Goal: Information Seeking & Learning: Learn about a topic

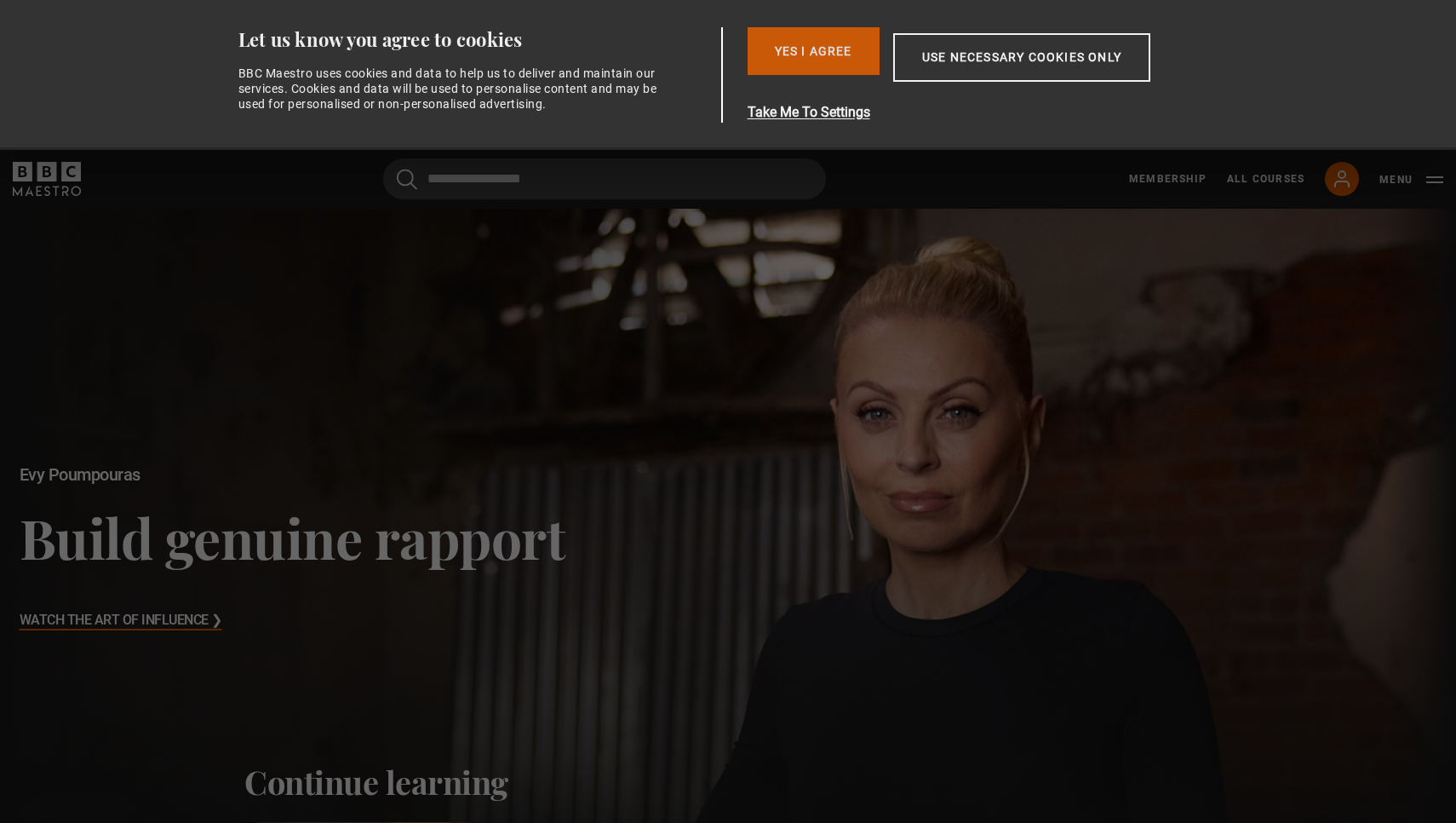
click at [838, 61] on button "Yes I Agree" at bounding box center [814, 51] width 132 height 48
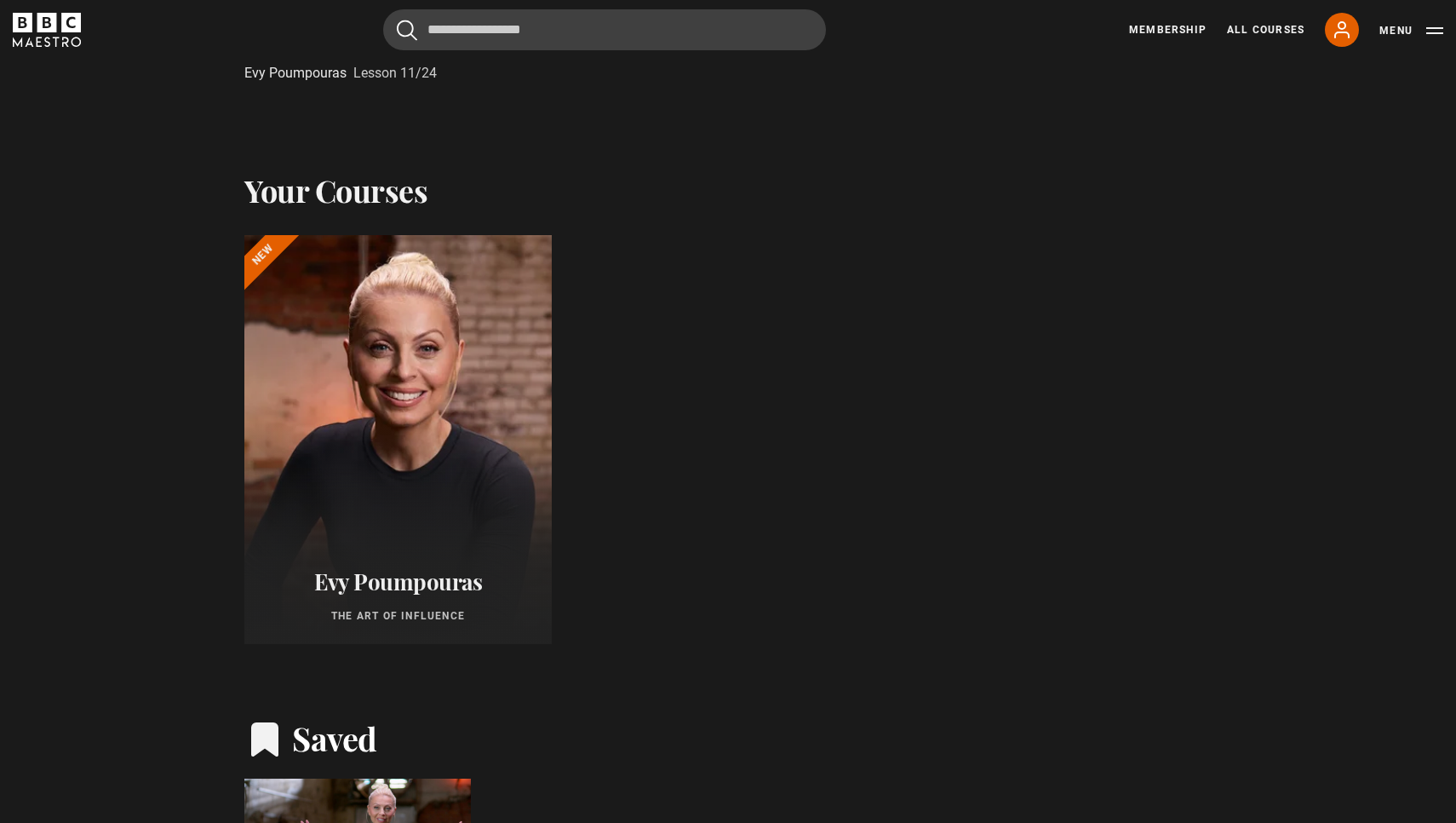
scroll to position [767, 0]
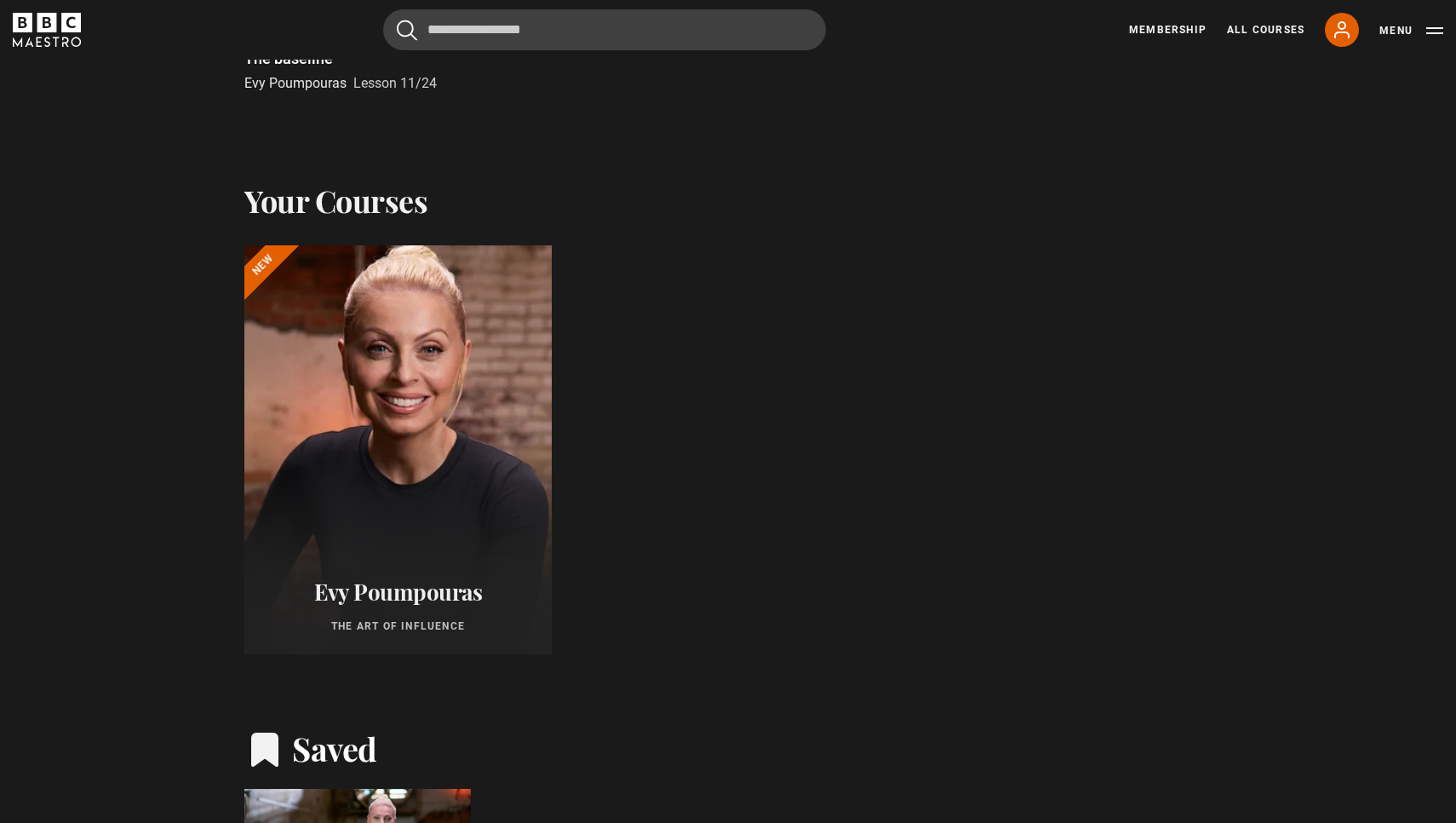
click at [317, 326] on div at bounding box center [398, 449] width 338 height 449
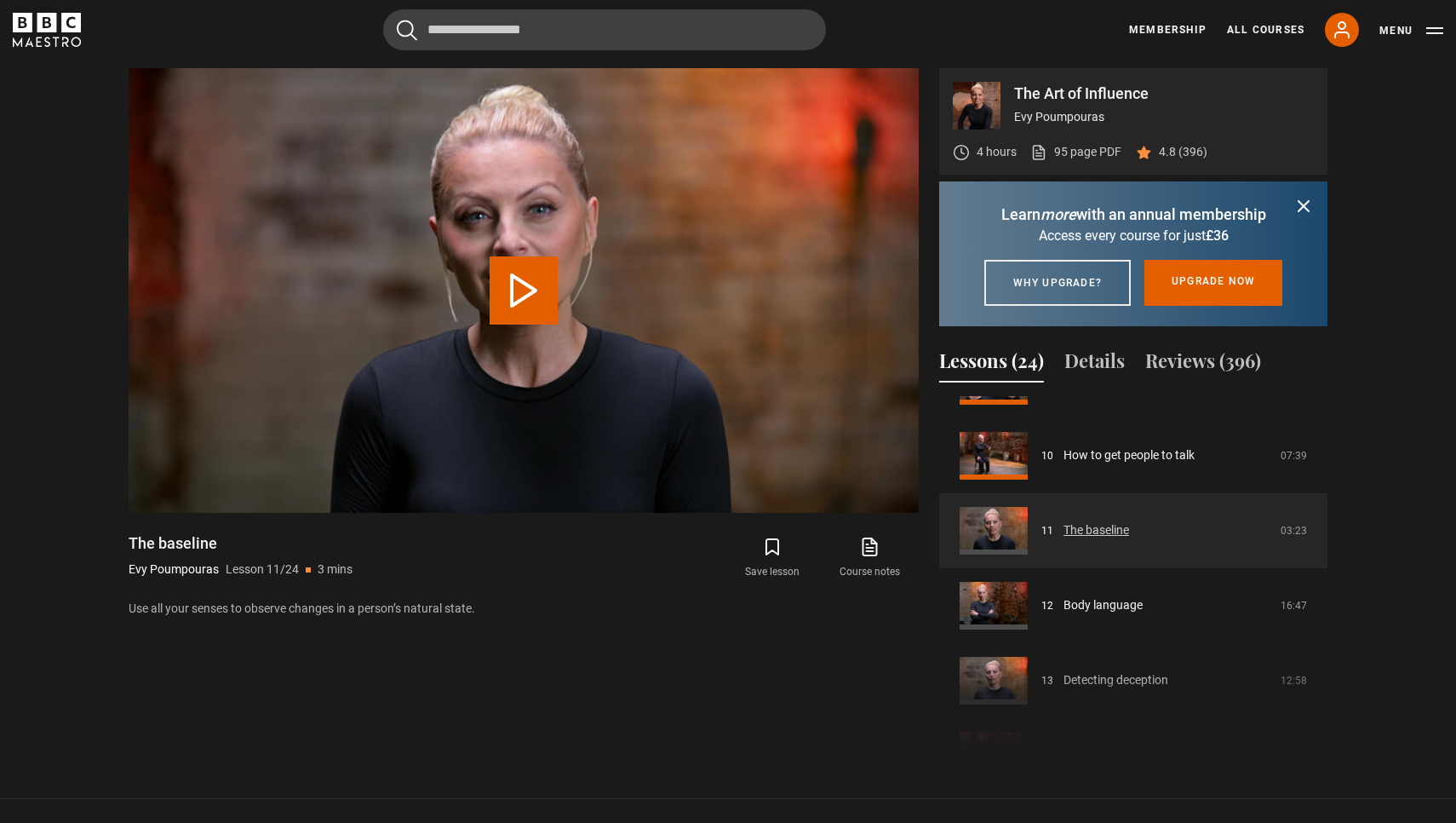
scroll to position [735, 0]
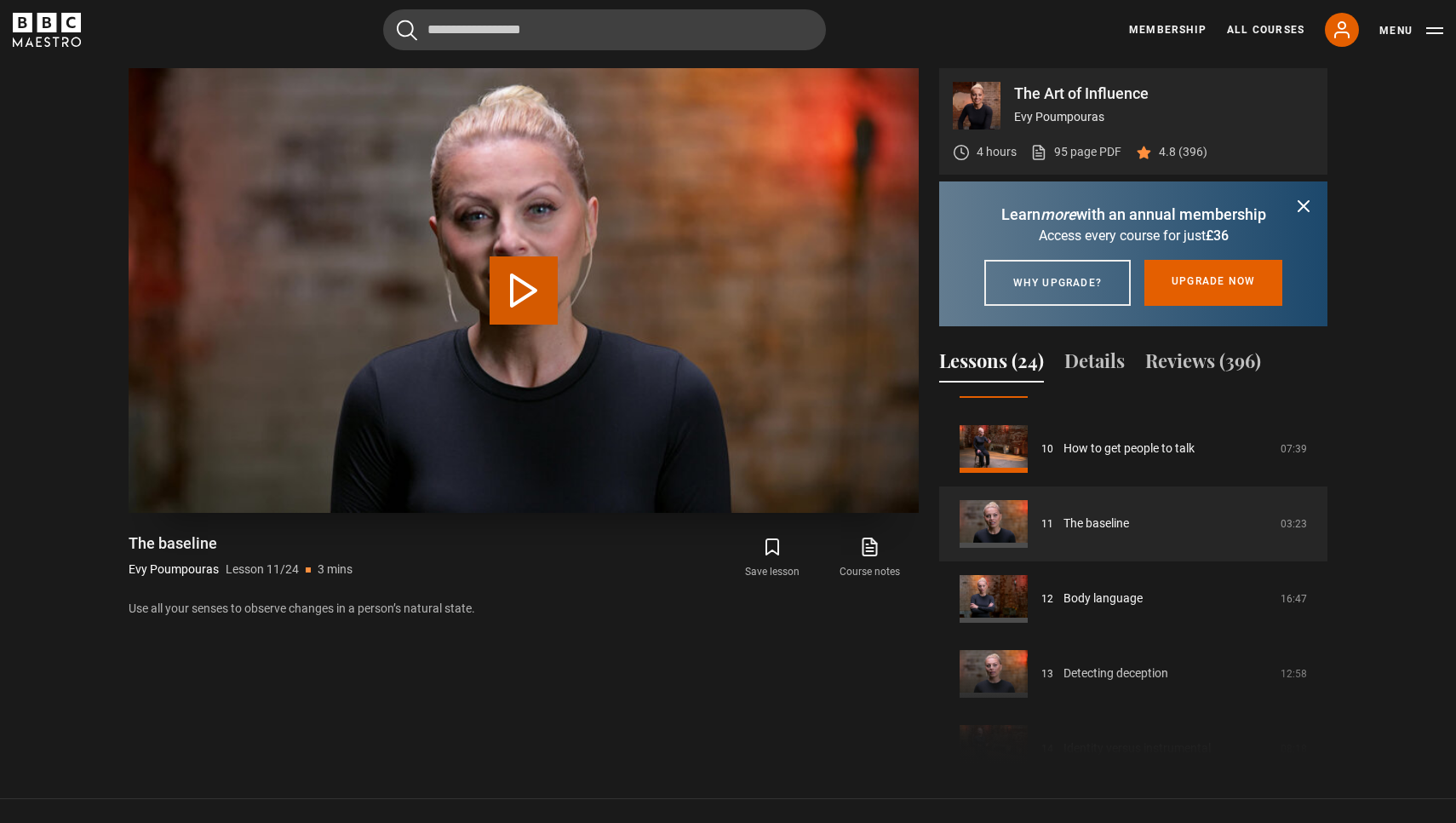
click at [527, 297] on button "Play Lesson The baseline" at bounding box center [523, 290] width 68 height 68
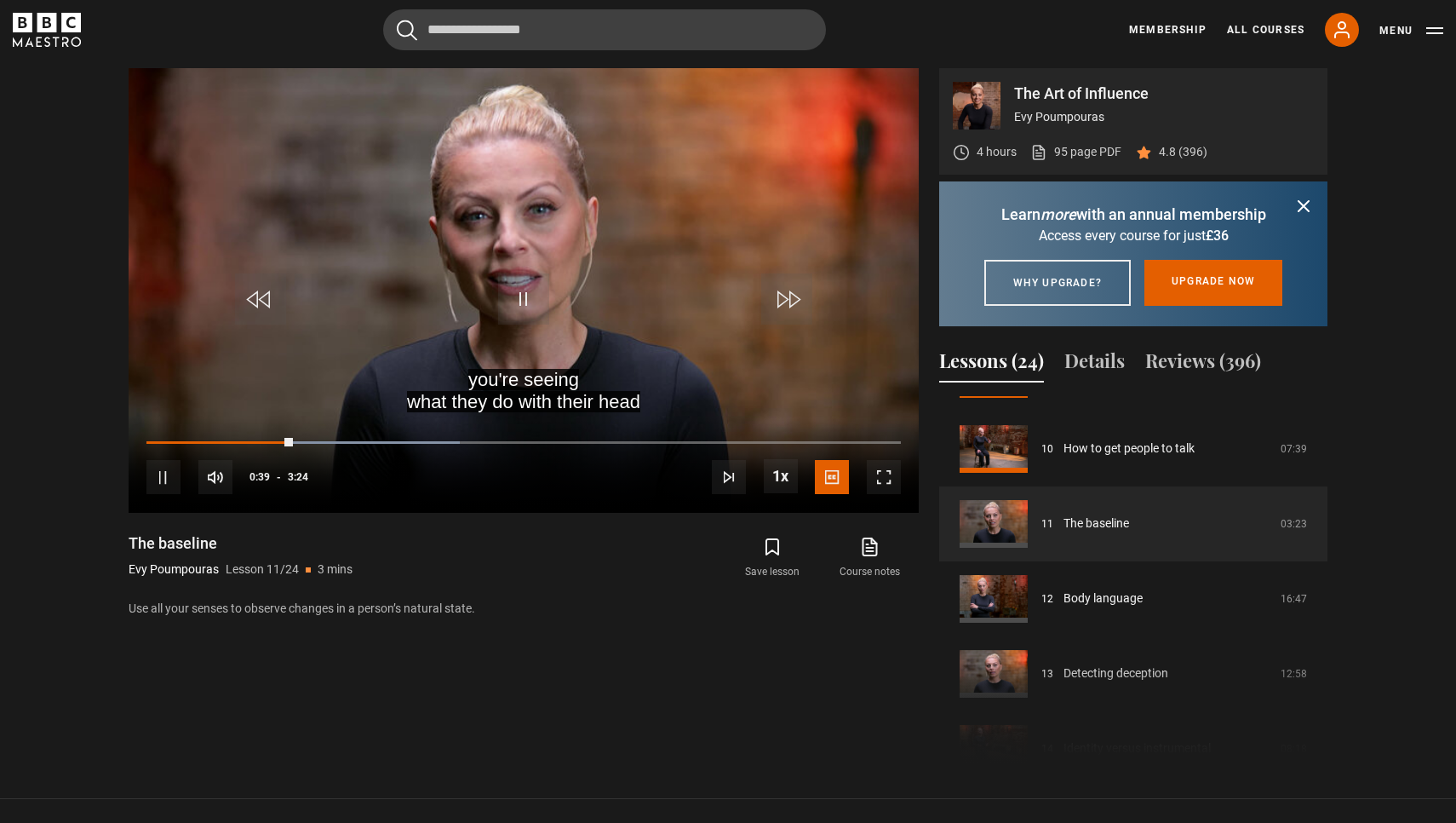
click at [1302, 210] on icon "submit" at bounding box center [1303, 206] width 20 height 20
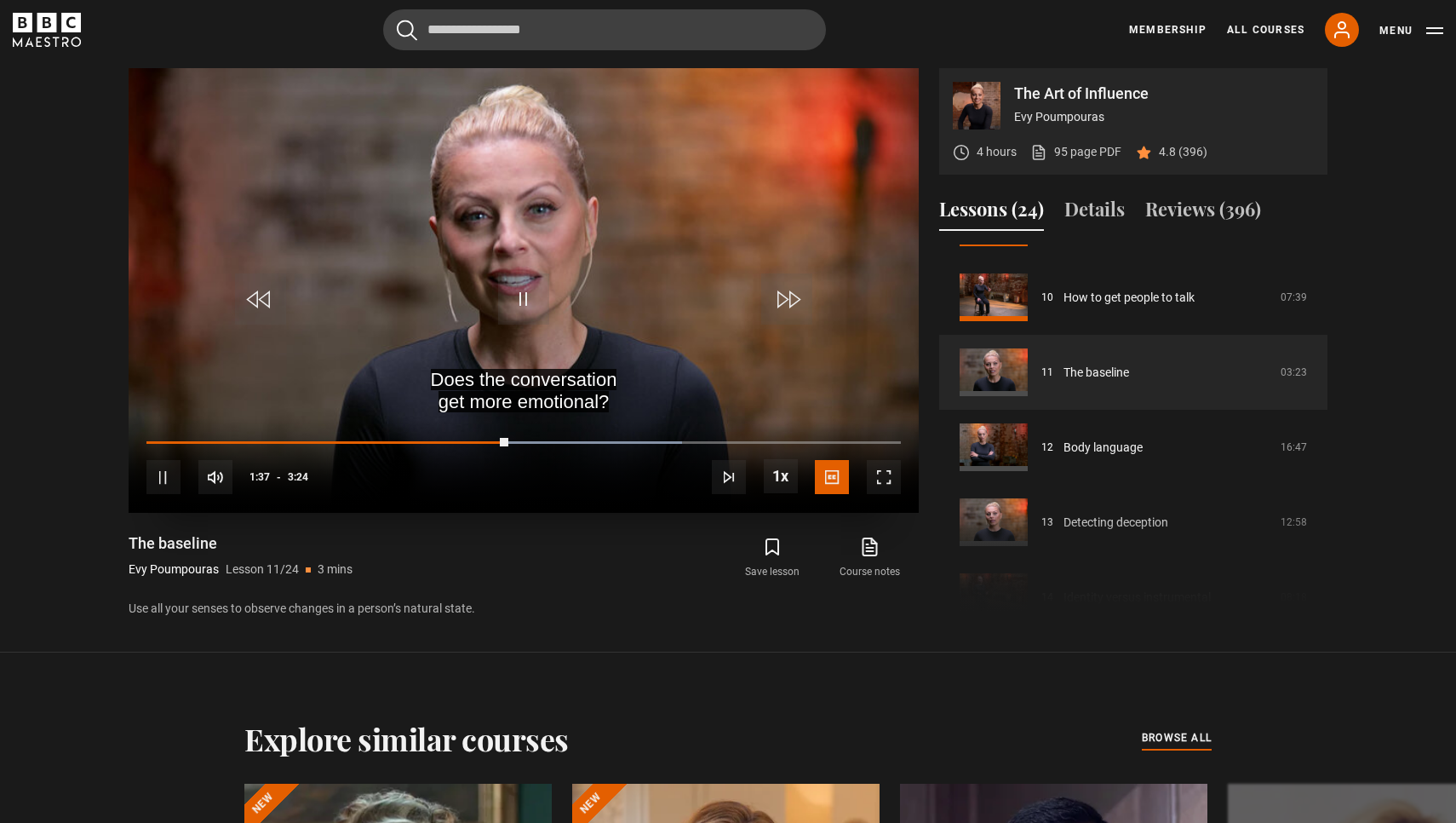
click at [880, 472] on span "Video Player" at bounding box center [883, 476] width 34 height 34
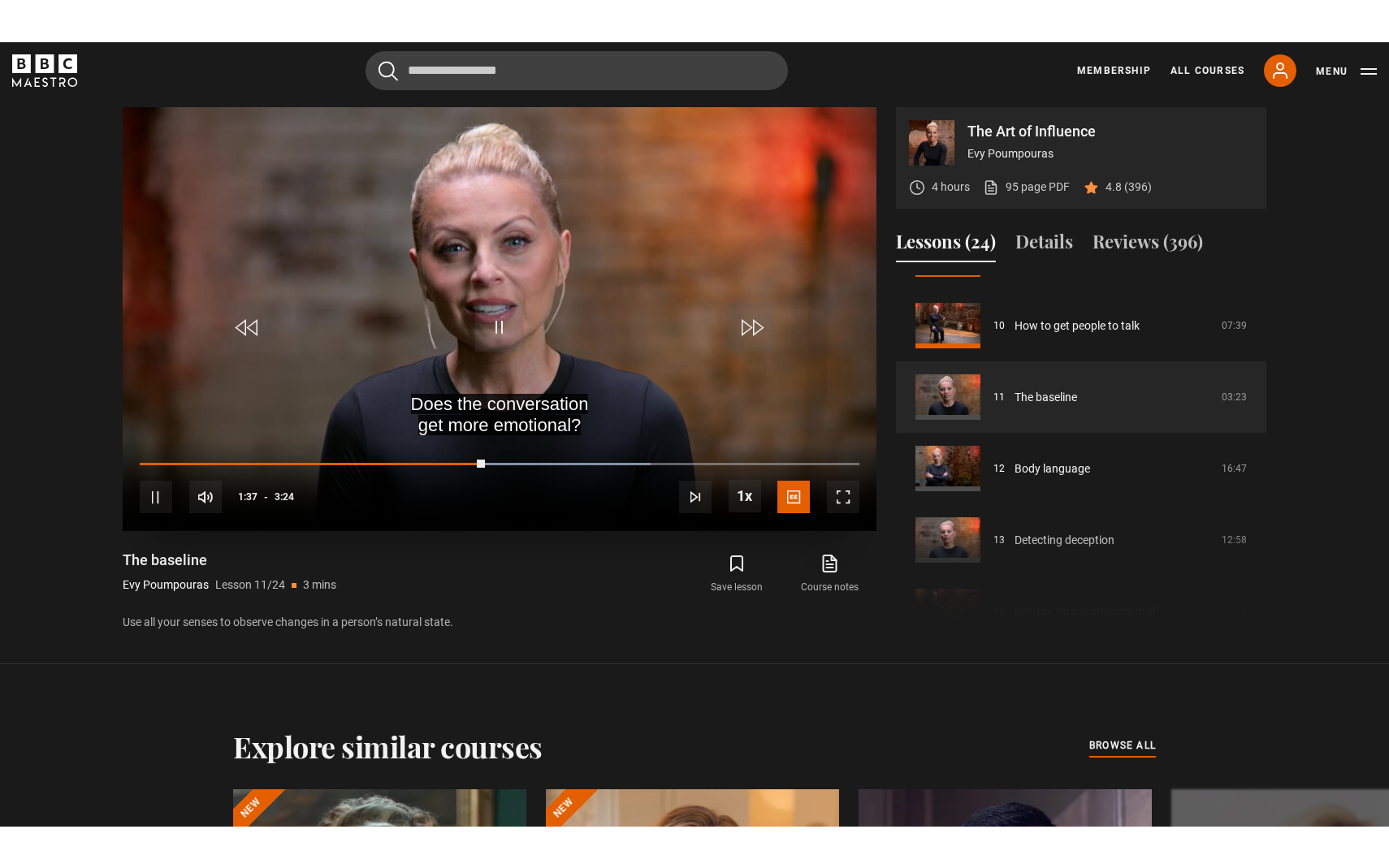
scroll to position [0, 0]
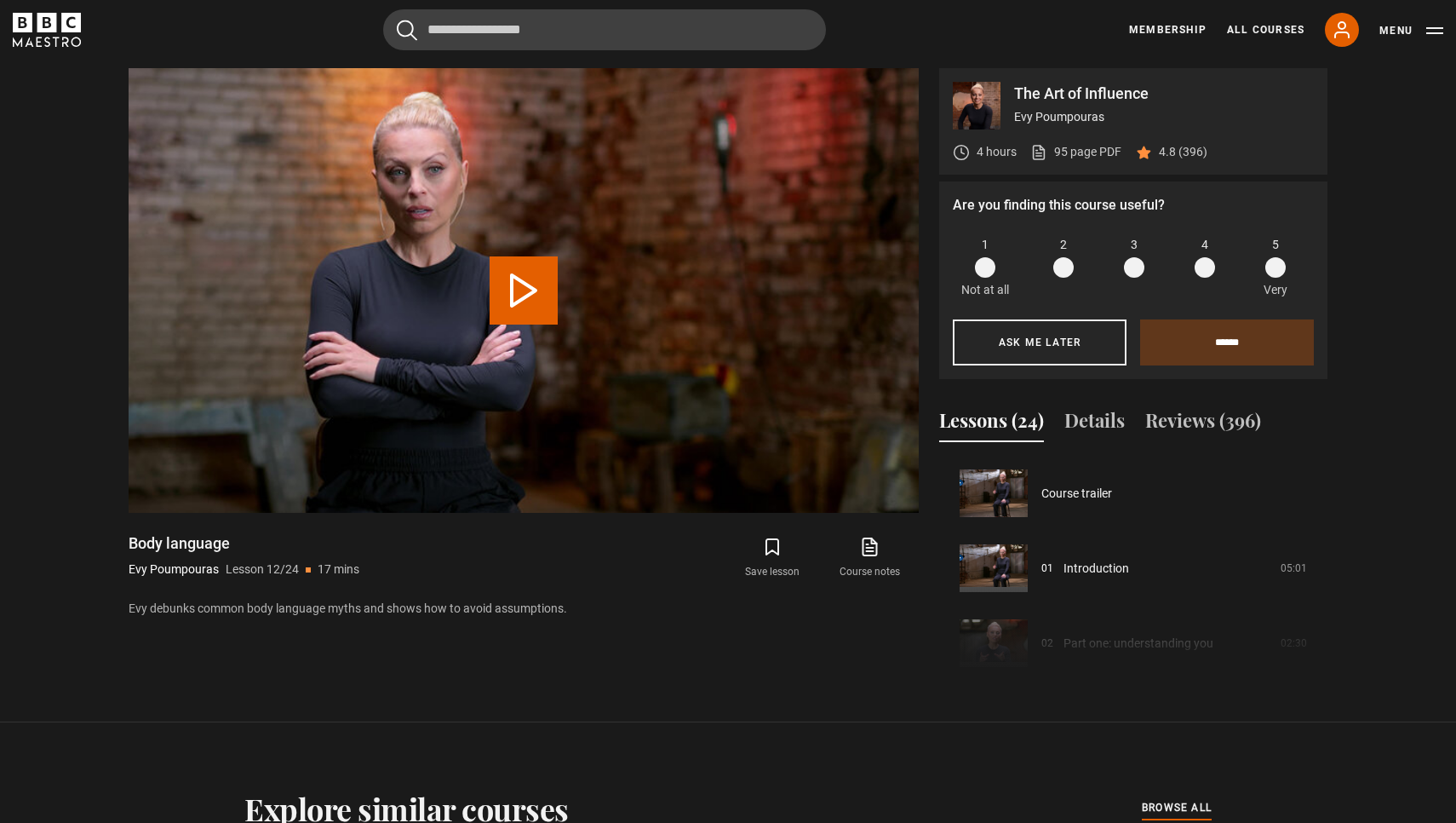
scroll to position [825, 0]
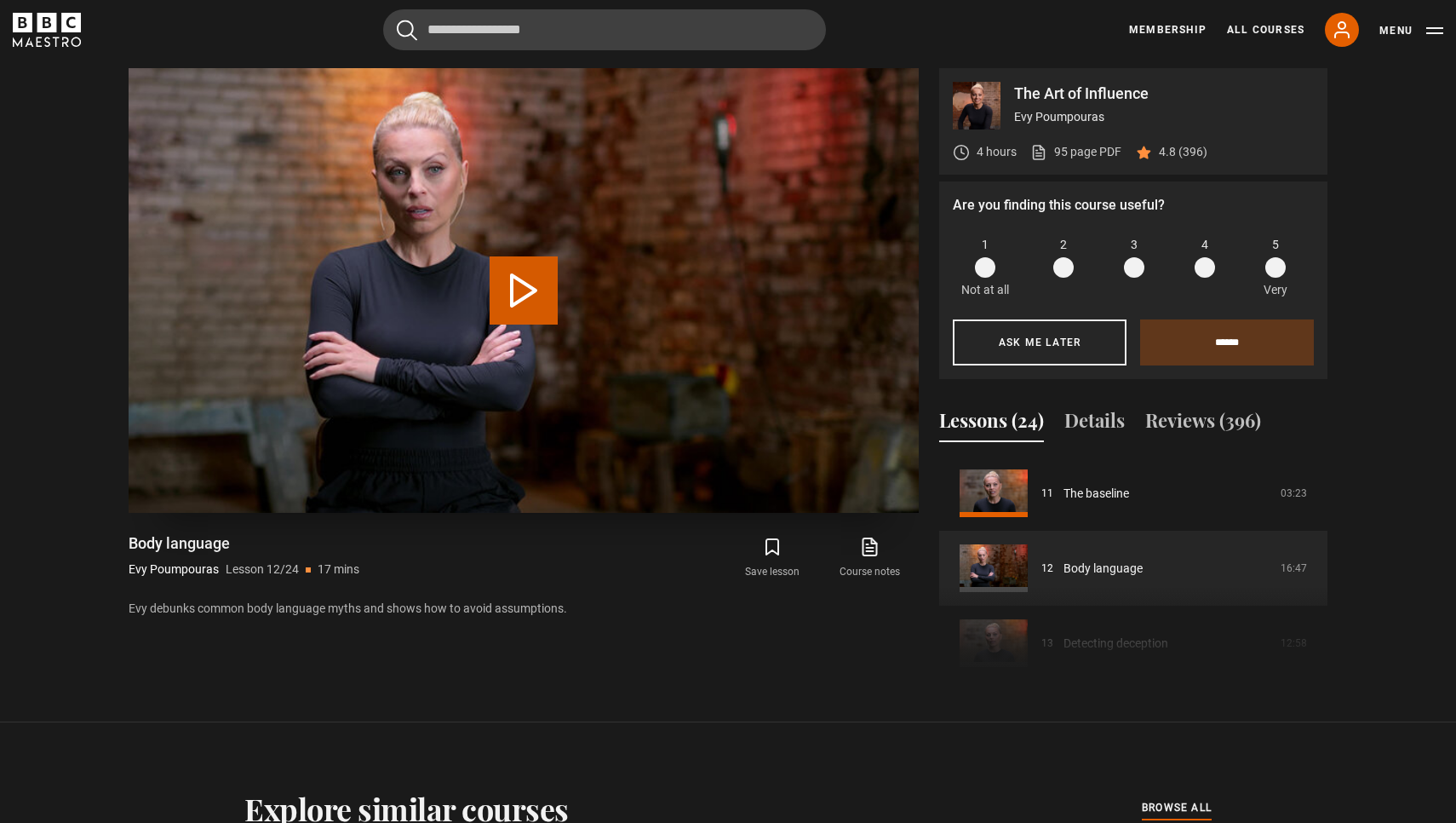
click at [508, 306] on button "Play Lesson Body language" at bounding box center [523, 290] width 68 height 68
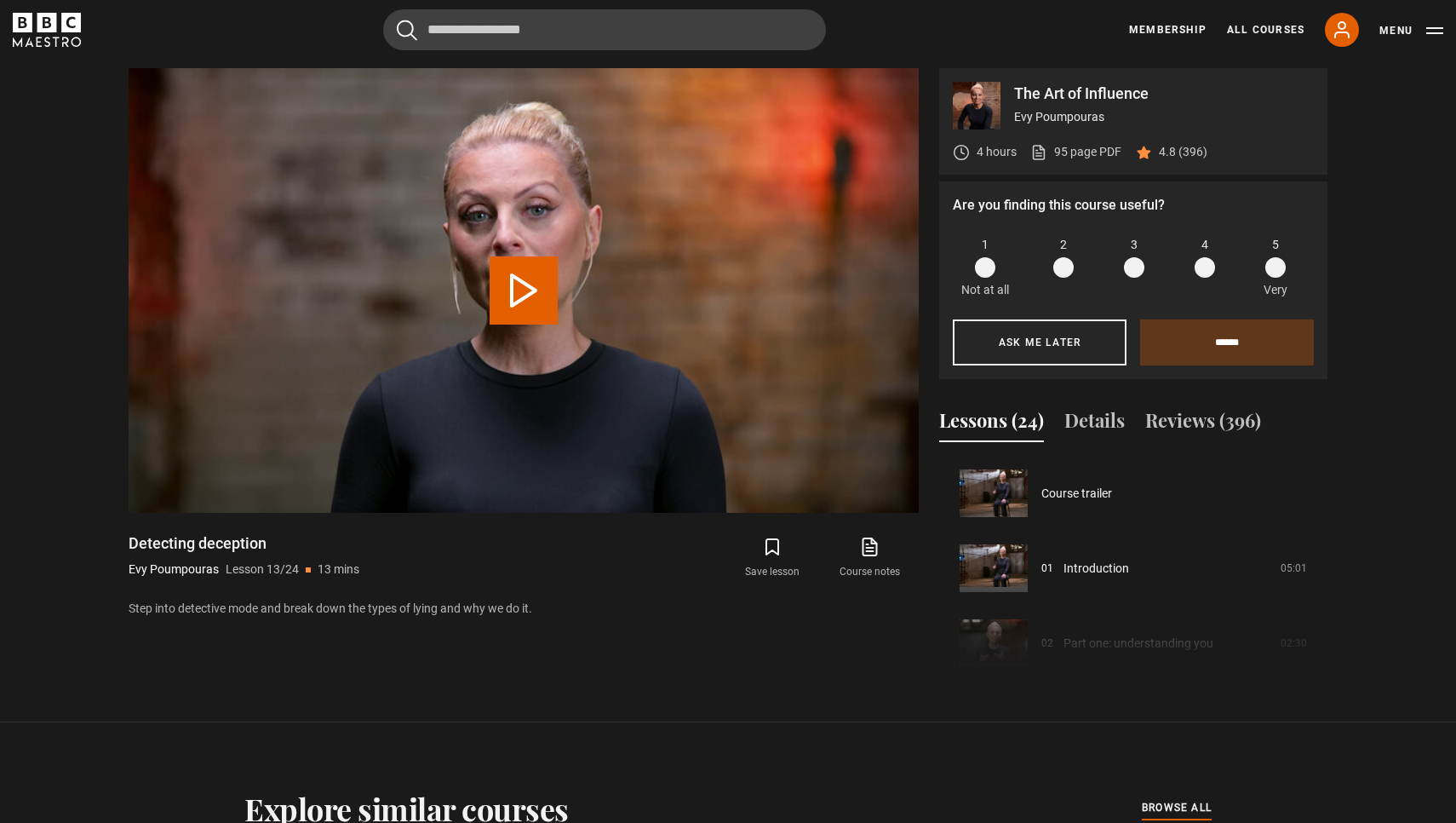
scroll to position [900, 0]
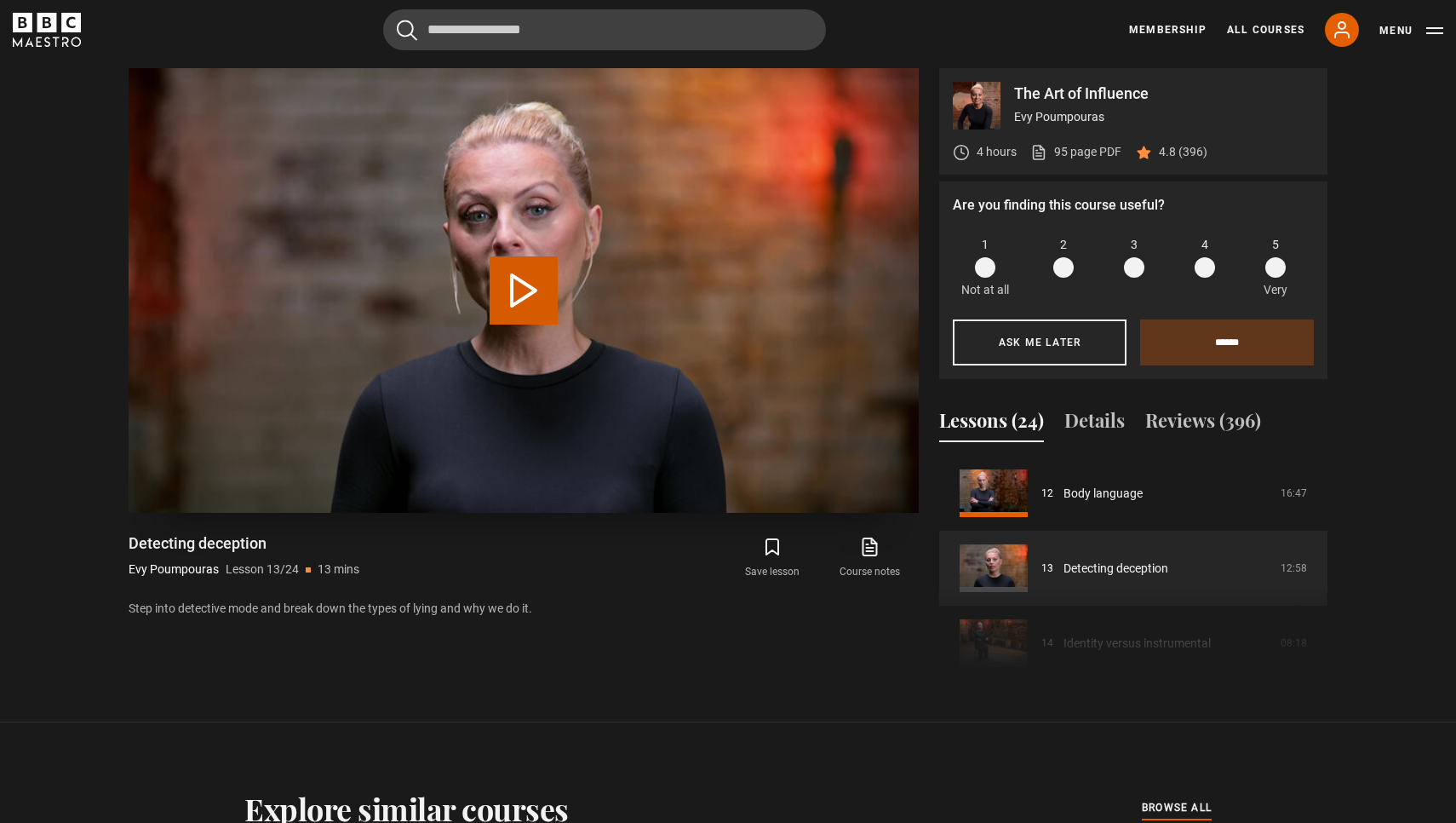
click at [513, 294] on button "Play Lesson Detecting deception" at bounding box center [523, 290] width 68 height 68
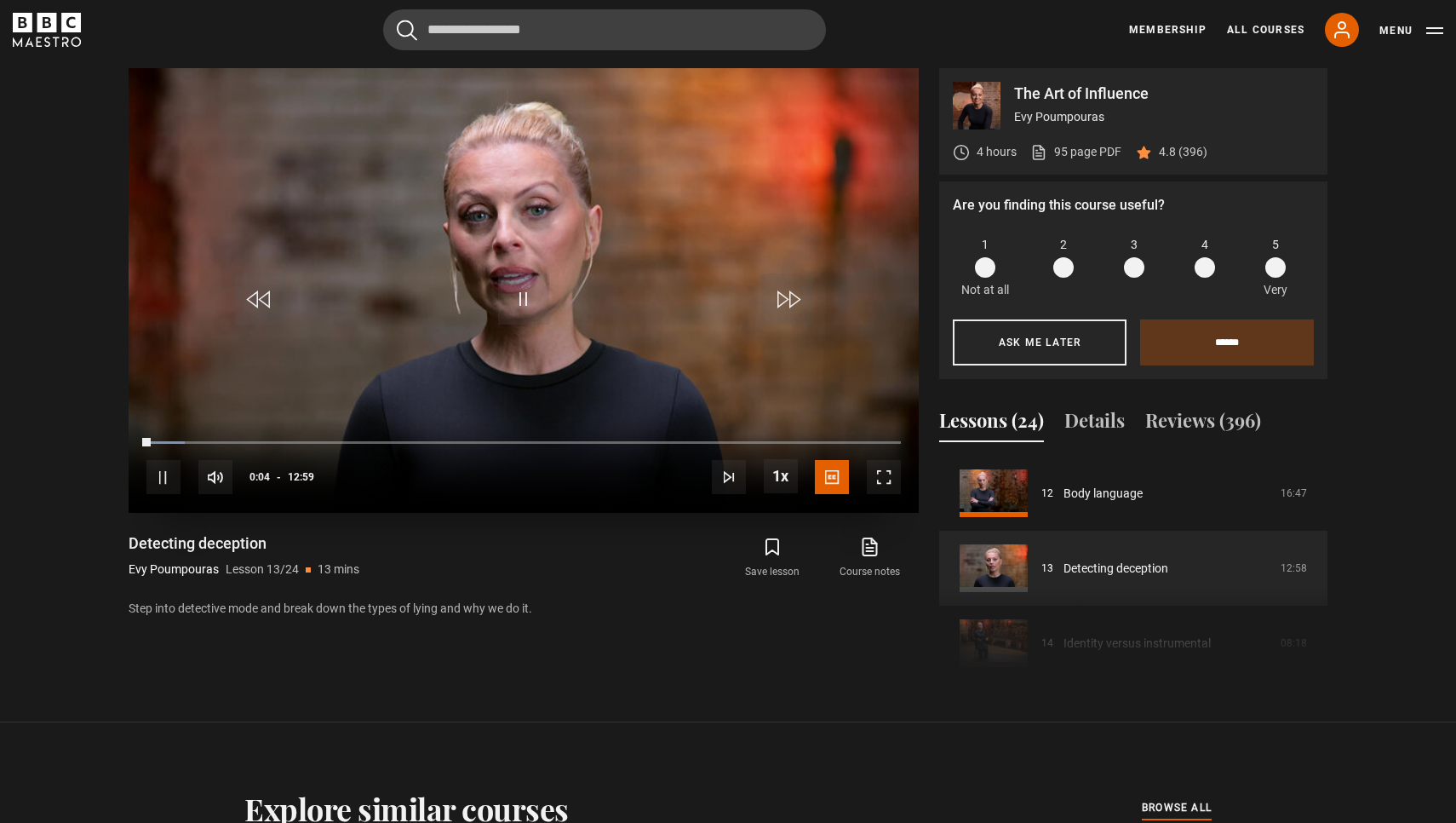
click at [877, 484] on span "Video Player" at bounding box center [883, 476] width 34 height 34
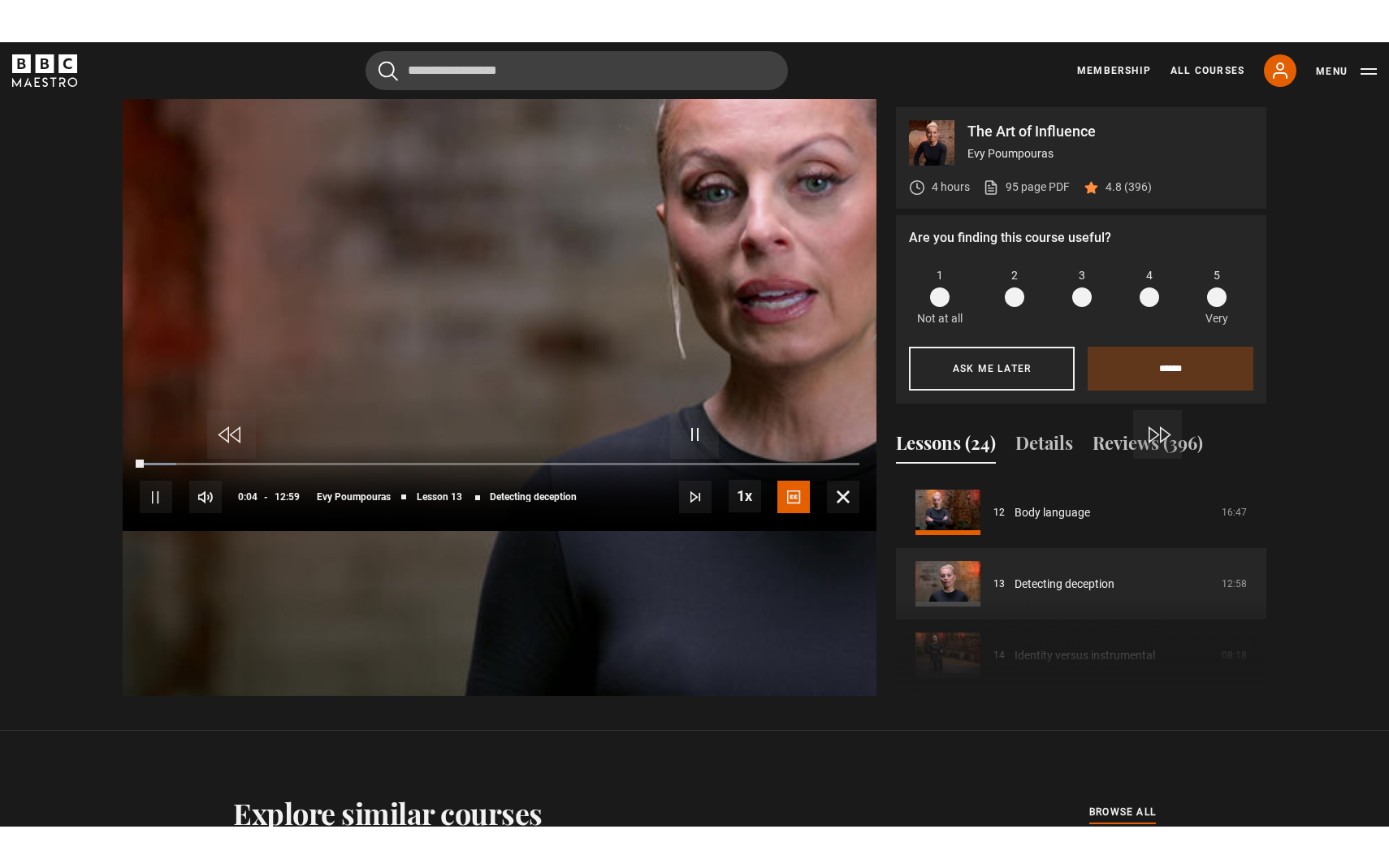
scroll to position [0, 0]
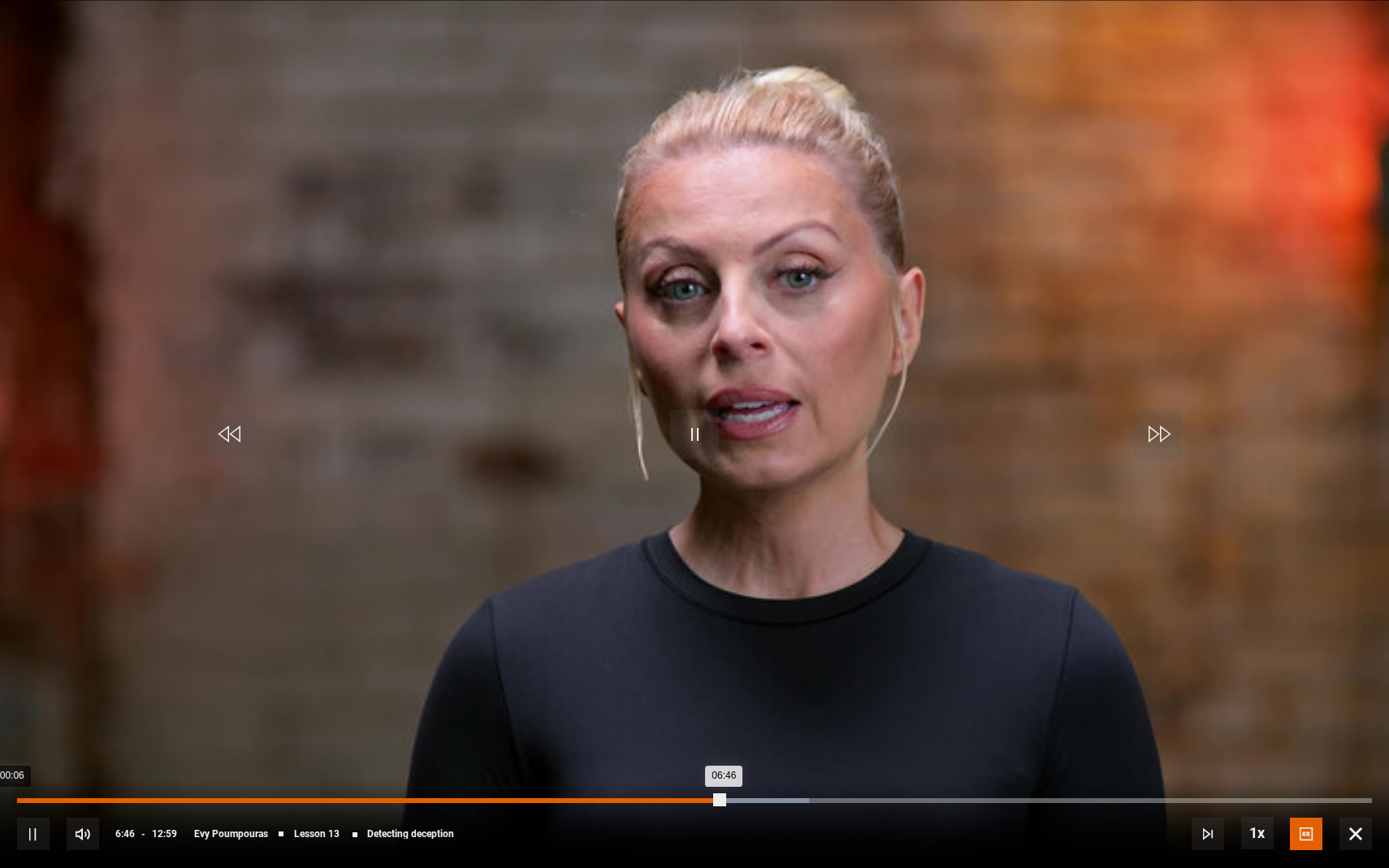
click at [29, 784] on div "00:06" at bounding box center [29, 800] width 3 height 5
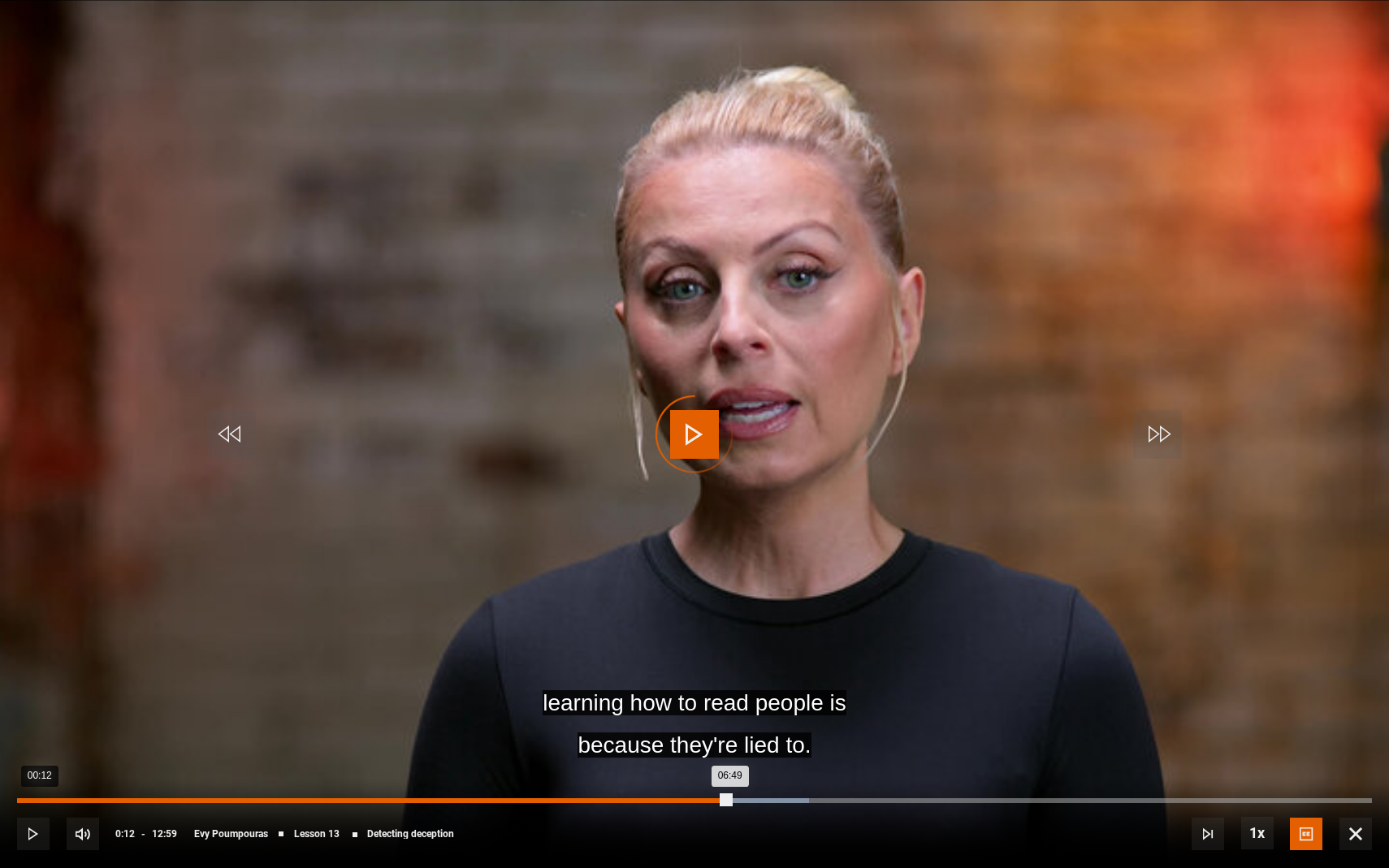
click at [39, 784] on div "00:12" at bounding box center [40, 800] width 3 height 5
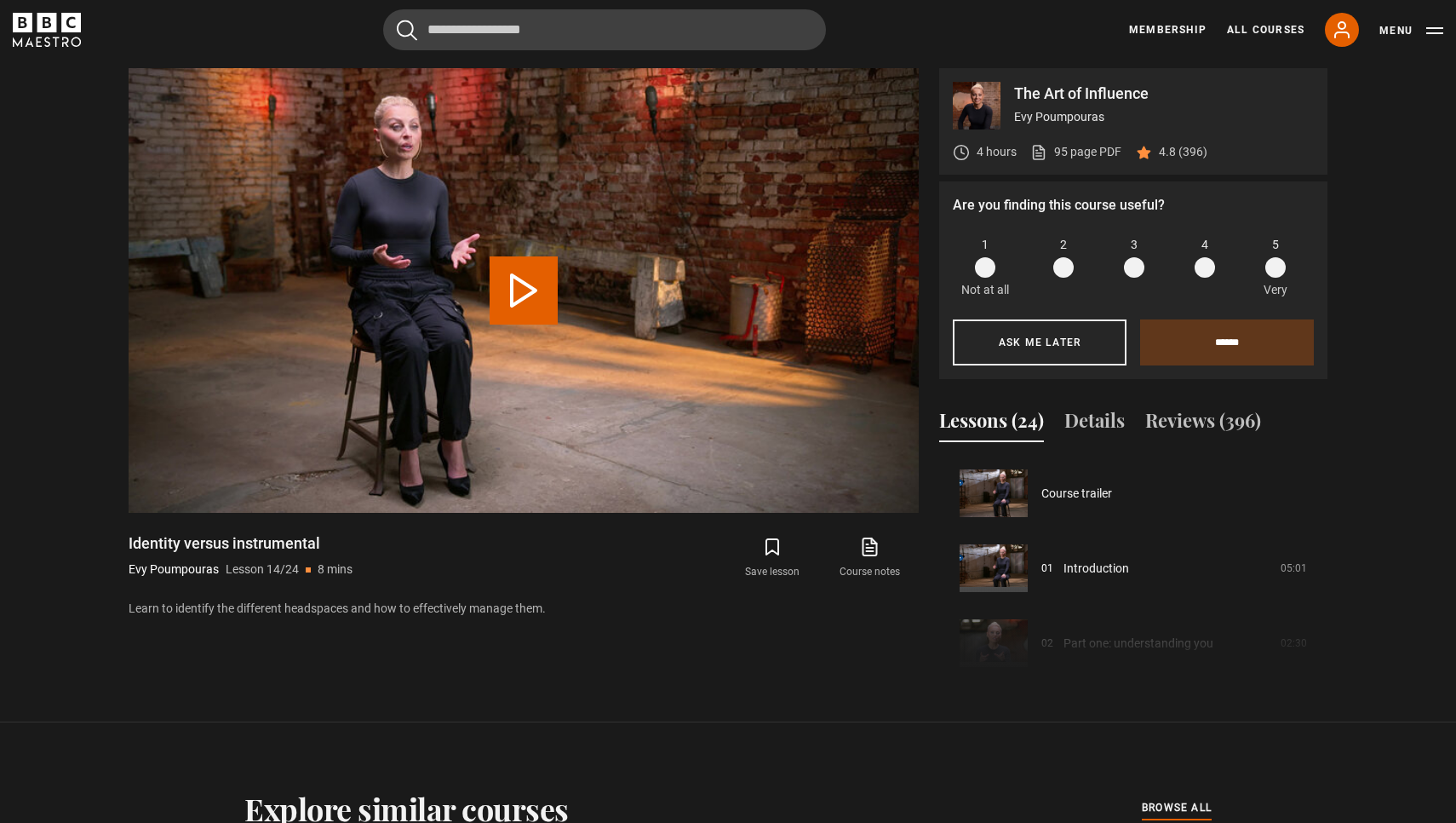
scroll to position [975, 0]
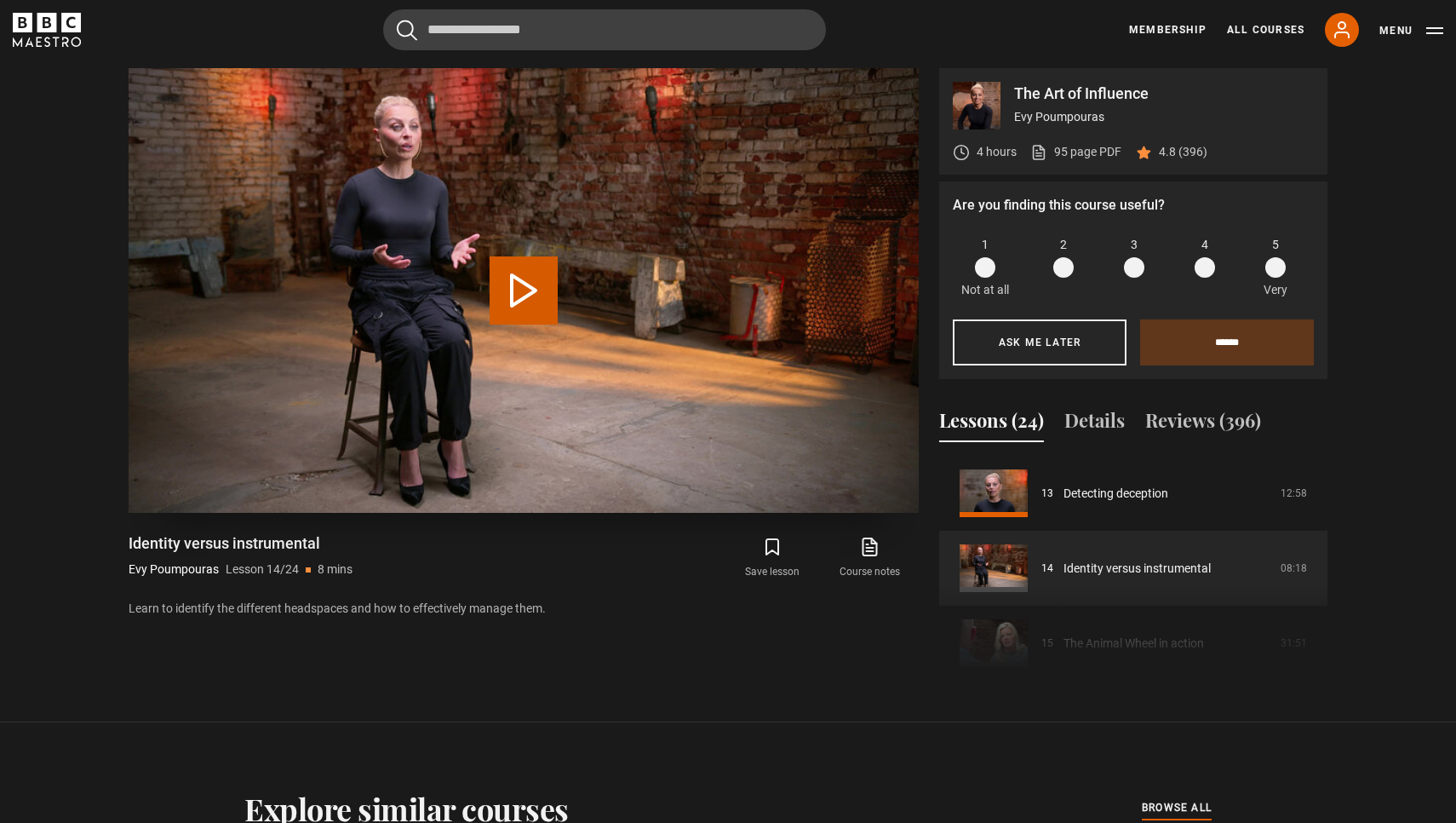
click at [532, 296] on button "Play Lesson Identity versus instrumental" at bounding box center [523, 290] width 68 height 68
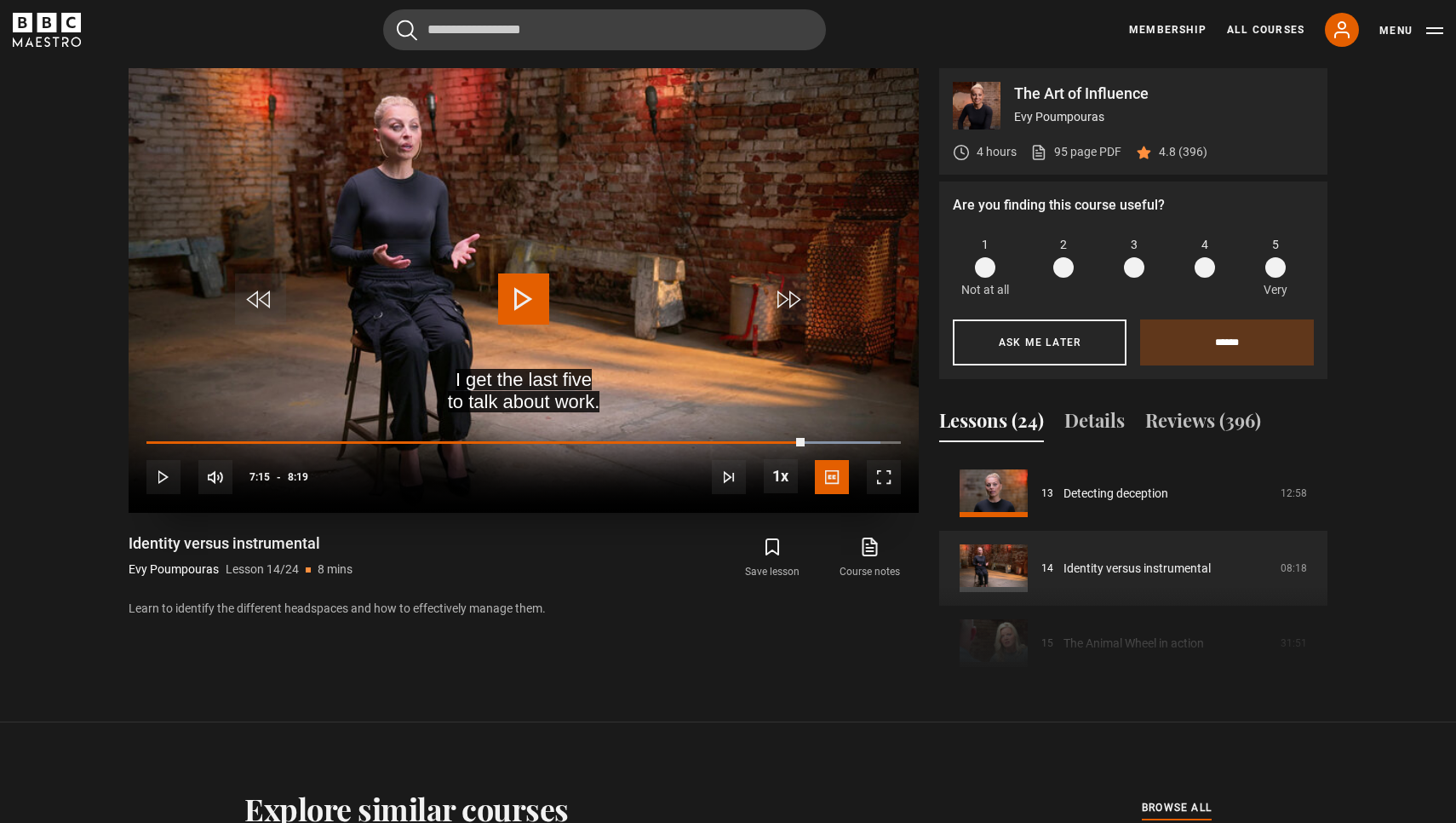
click at [528, 306] on span "Video Player" at bounding box center [523, 299] width 51 height 51
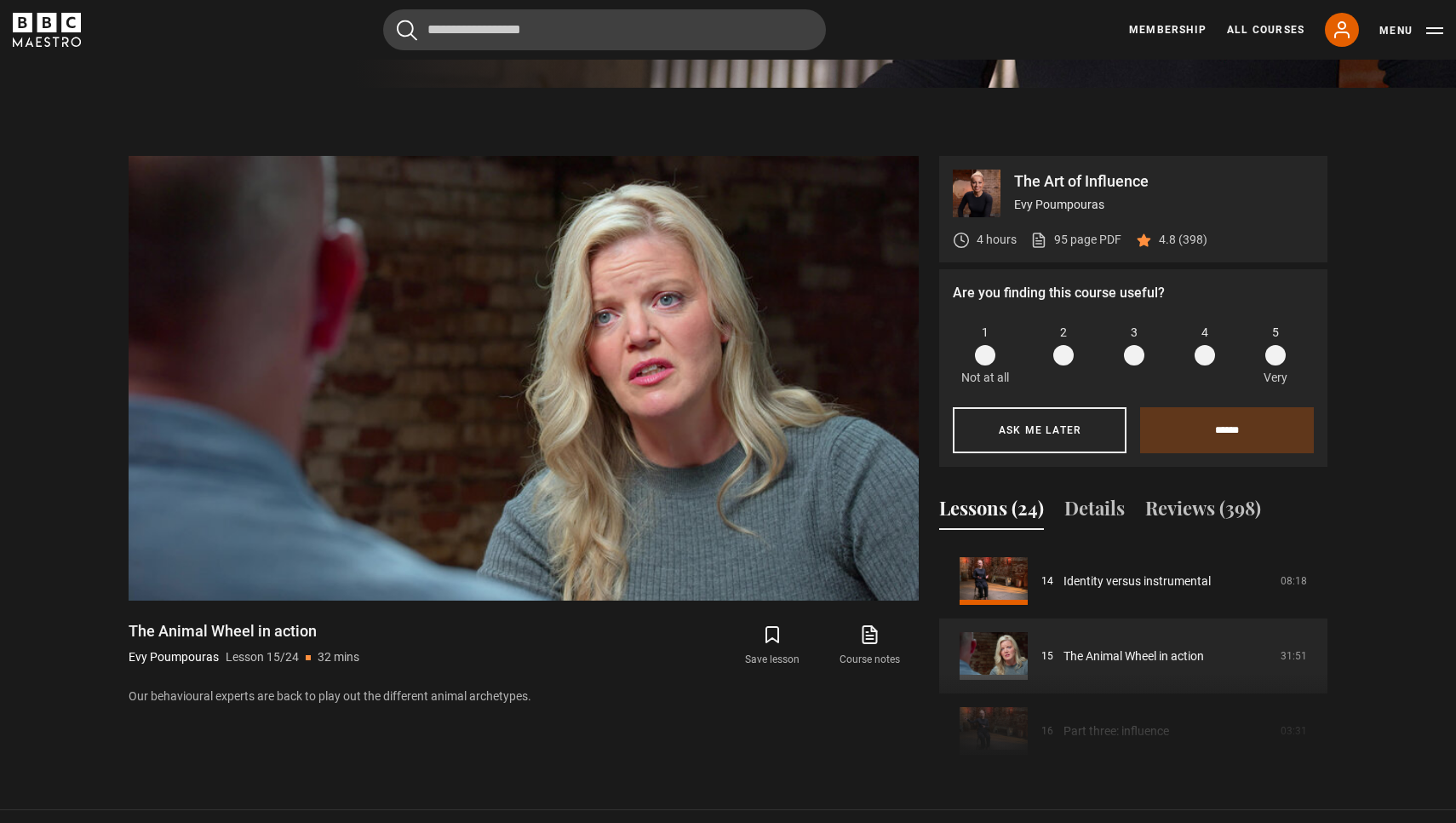
scroll to position [743, 0]
